Goal: Information Seeking & Learning: Learn about a topic

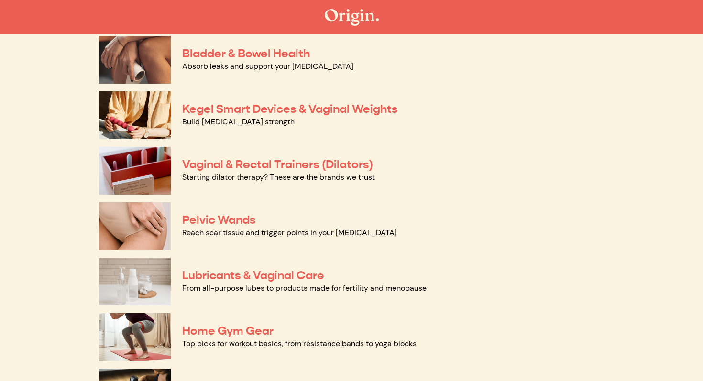
scroll to position [362, 0]
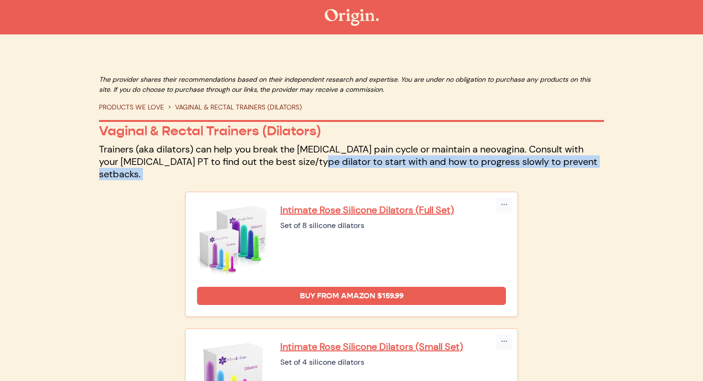
drag, startPoint x: 203, startPoint y: 127, endPoint x: 195, endPoint y: 140, distance: 15.0
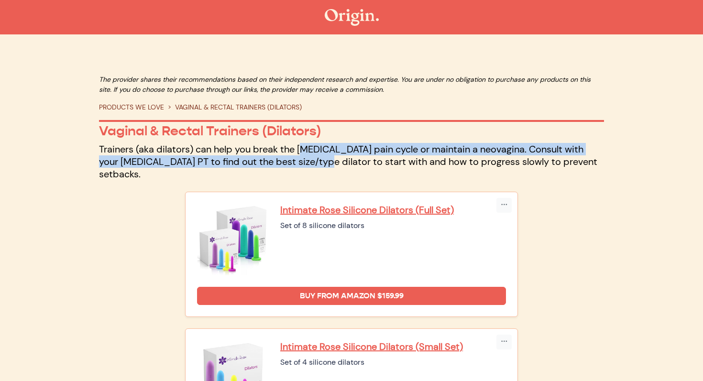
drag, startPoint x: 203, startPoint y: 138, endPoint x: 192, endPoint y: 114, distance: 26.3
click at [192, 143] on p "Trainers (aka dilators) can help you break the vaginismus pain cycle or maintai…" at bounding box center [351, 161] width 505 height 37
drag, startPoint x: 192, startPoint y: 114, endPoint x: 176, endPoint y: 131, distance: 23.0
click at [176, 143] on p "Trainers (aka dilators) can help you break the vaginismus pain cycle or maintai…" at bounding box center [351, 161] width 505 height 37
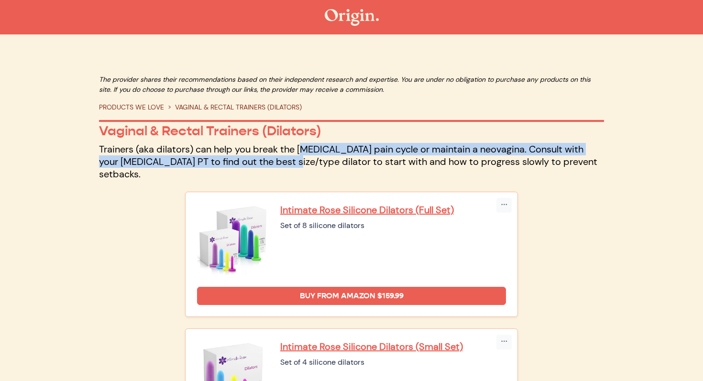
click at [176, 143] on p "Trainers (aka dilators) can help you break the vaginismus pain cycle or maintai…" at bounding box center [351, 161] width 505 height 37
drag, startPoint x: 219, startPoint y: 135, endPoint x: 205, endPoint y: 113, distance: 26.4
click at [205, 113] on div "The provider shares their recommendations based on their independent research a…" at bounding box center [351, 128] width 505 height 106
drag, startPoint x: 219, startPoint y: 116, endPoint x: 190, endPoint y: 132, distance: 33.6
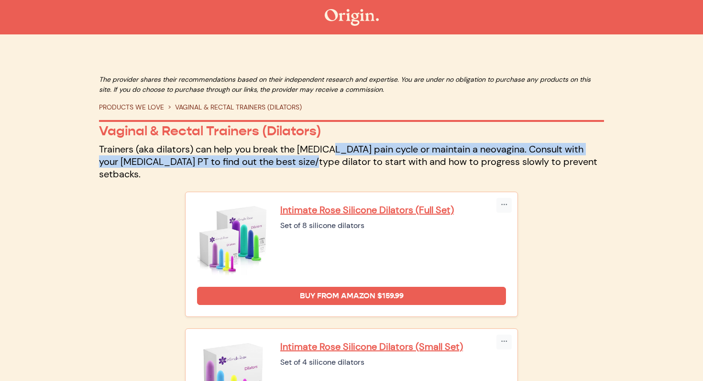
click at [190, 143] on p "Trainers (aka dilators) can help you break the vaginismus pain cycle or maintai…" at bounding box center [351, 161] width 505 height 37
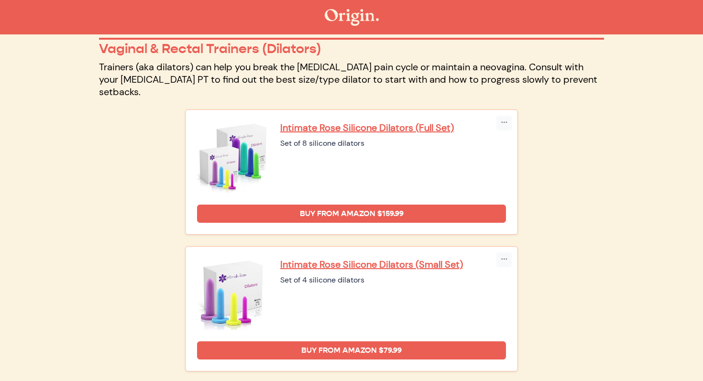
scroll to position [83, 0]
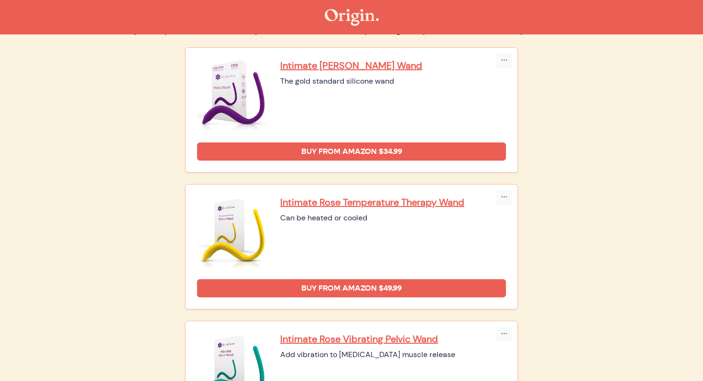
scroll to position [120, 0]
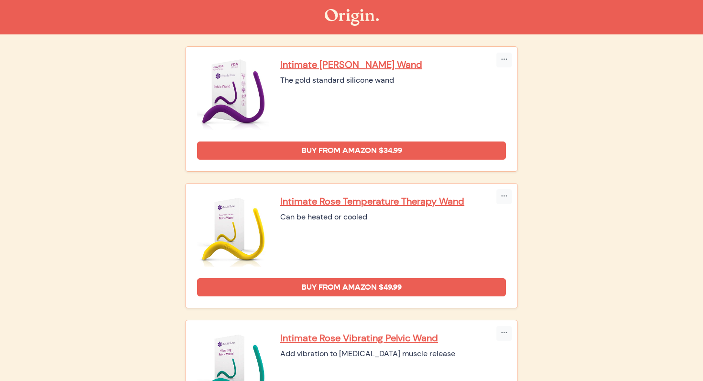
click at [183, 214] on div "Copy Link Embed Intimate Rose Temperature Therapy Wand Can be heated or cooled" at bounding box center [351, 245] width 344 height 125
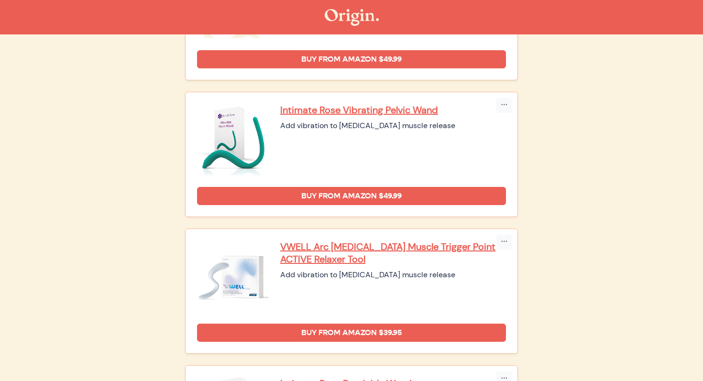
scroll to position [0, 0]
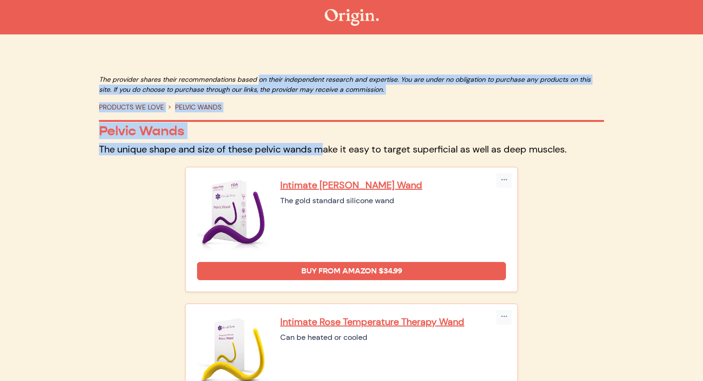
drag, startPoint x: 171, startPoint y: 51, endPoint x: 209, endPoint y: 116, distance: 75.0
click at [209, 116] on div "The provider shares their recommendations based on their independent research a…" at bounding box center [351, 115] width 505 height 81
click at [209, 143] on p "The unique shape and size of these pelvic wands make it easy to target superfic…" at bounding box center [351, 149] width 505 height 12
drag, startPoint x: 207, startPoint y: 118, endPoint x: 244, endPoint y: 46, distance: 80.4
click at [244, 75] on div "The provider shares their recommendations based on their independent research a…" at bounding box center [351, 115] width 505 height 81
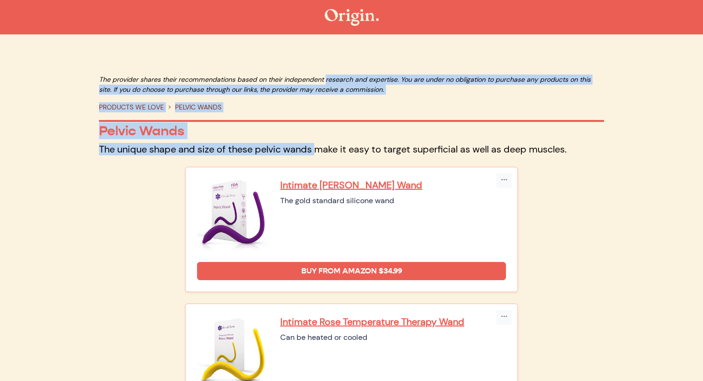
click at [244, 75] on p "The provider shares their recommendations based on their independent research a…" at bounding box center [351, 85] width 505 height 20
drag, startPoint x: 239, startPoint y: 46, endPoint x: 248, endPoint y: 116, distance: 69.8
click at [248, 116] on div "The provider shares their recommendations based on their independent research a…" at bounding box center [351, 115] width 505 height 81
click at [248, 143] on p "The unique shape and size of these pelvic wands make it easy to target superfic…" at bounding box center [351, 149] width 505 height 12
drag, startPoint x: 233, startPoint y: 117, endPoint x: 279, endPoint y: 47, distance: 83.9
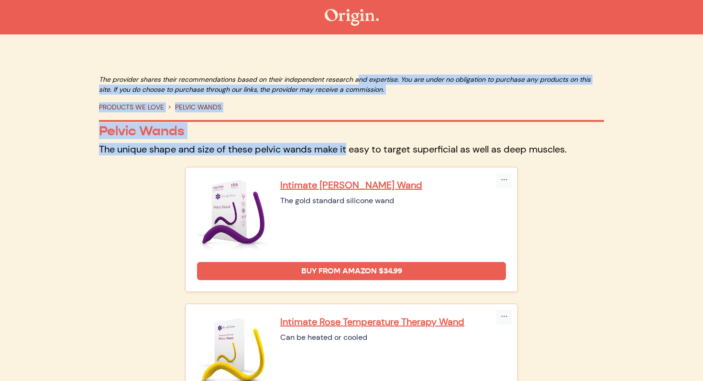
click at [278, 75] on div "The provider shares their recommendations based on their independent research a…" at bounding box center [351, 115] width 505 height 81
click at [279, 75] on p "The provider shares their recommendations based on their independent research a…" at bounding box center [351, 85] width 505 height 20
